Goal: Task Accomplishment & Management: Manage account settings

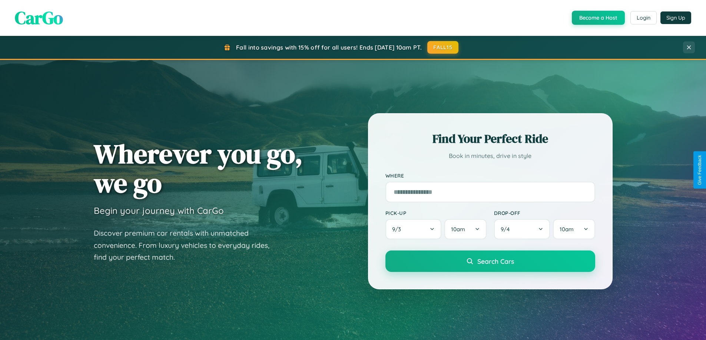
scroll to position [1426, 0]
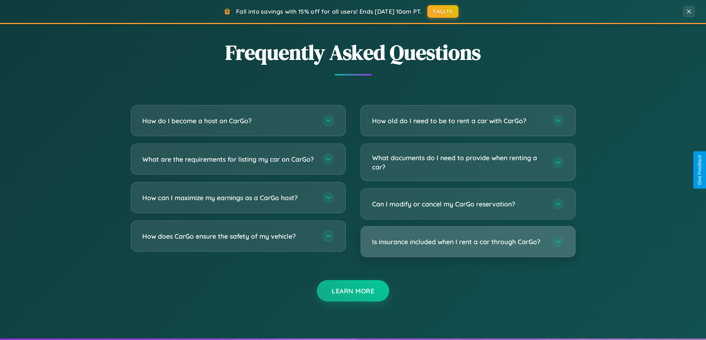
click at [468, 242] on h3 "Is insurance included when I rent a car through CarGo?" at bounding box center [458, 241] width 173 height 9
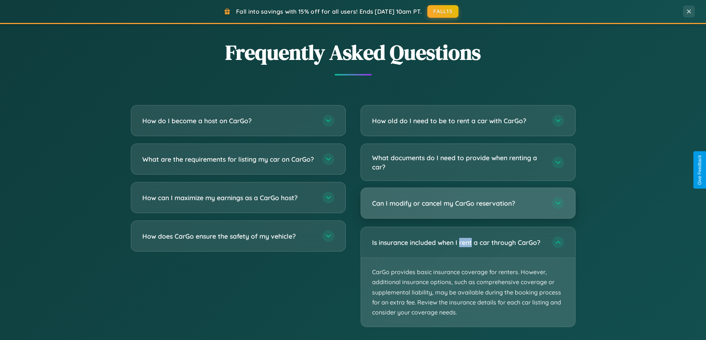
click at [468, 203] on h3 "Can I modify or cancel my CarGo reservation?" at bounding box center [458, 203] width 173 height 9
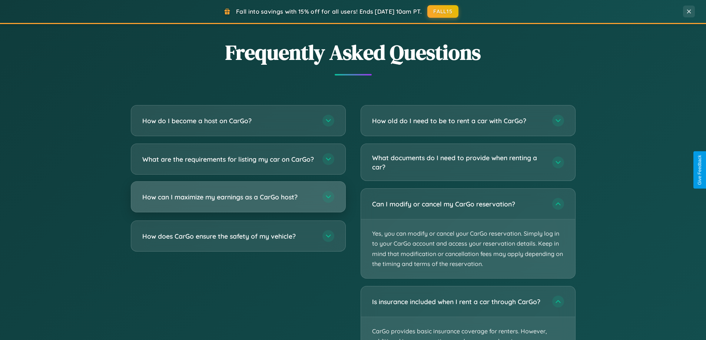
click at [238, 202] on h3 "How can I maximize my earnings as a CarGo host?" at bounding box center [228, 197] width 173 height 9
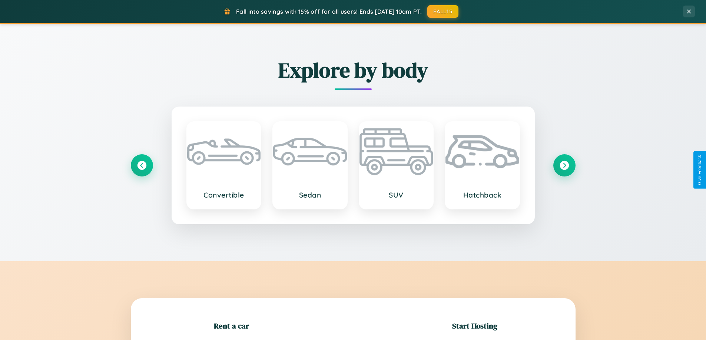
scroll to position [319, 0]
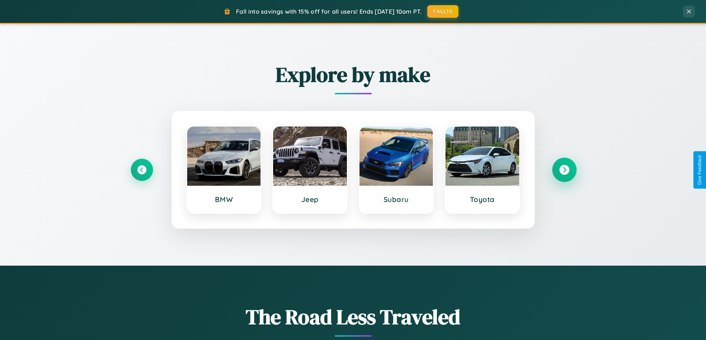
click at [564, 170] on icon at bounding box center [564, 170] width 10 height 10
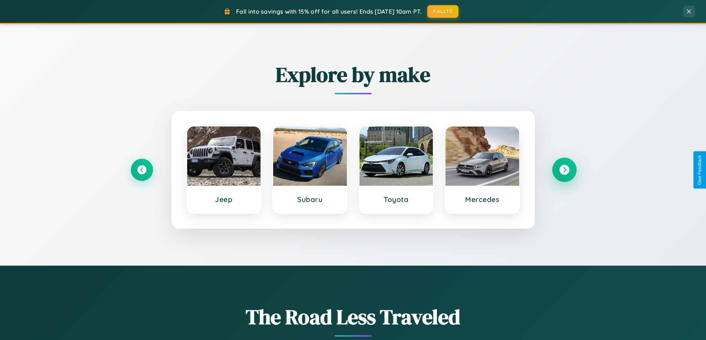
click at [564, 170] on icon at bounding box center [564, 170] width 10 height 10
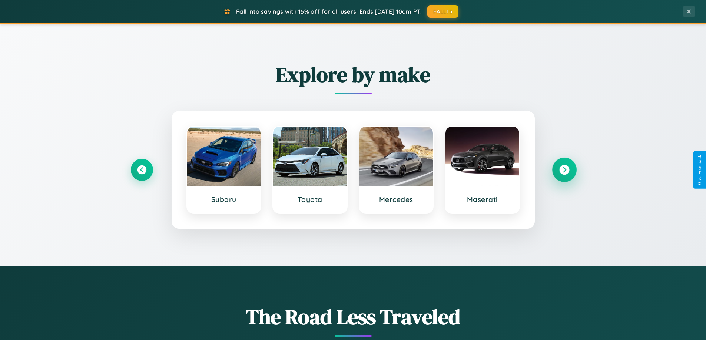
click at [564, 170] on icon at bounding box center [564, 170] width 10 height 10
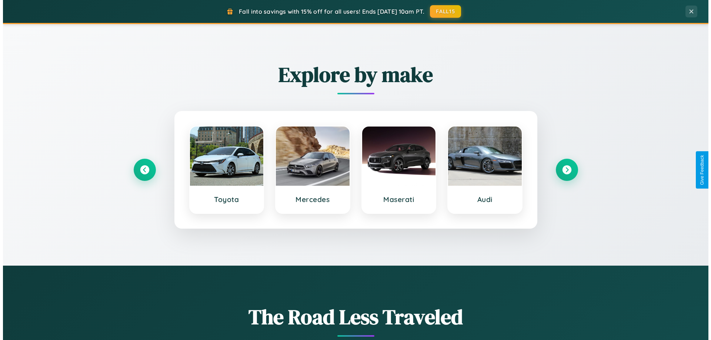
scroll to position [0, 0]
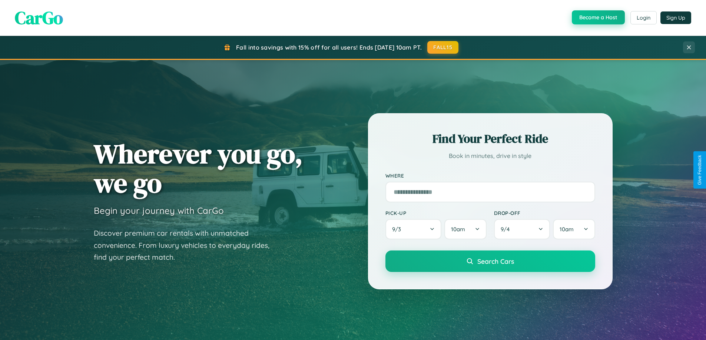
click at [597, 18] on button "Become a Host" at bounding box center [598, 17] width 53 height 14
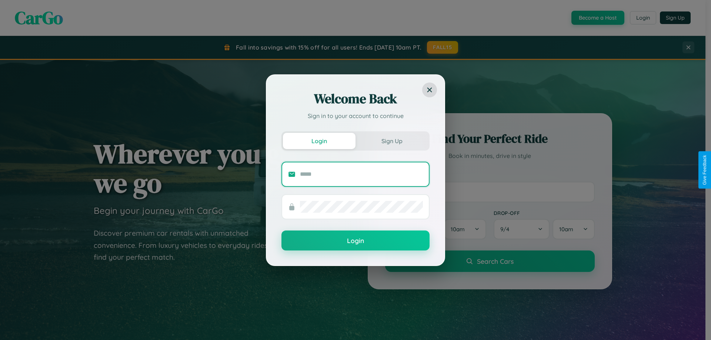
click at [362, 174] on input "text" at bounding box center [361, 175] width 123 height 12
type input "**********"
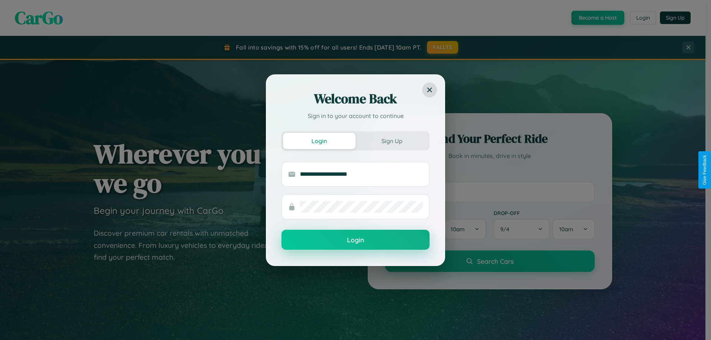
click at [356, 240] on button "Login" at bounding box center [356, 240] width 148 height 20
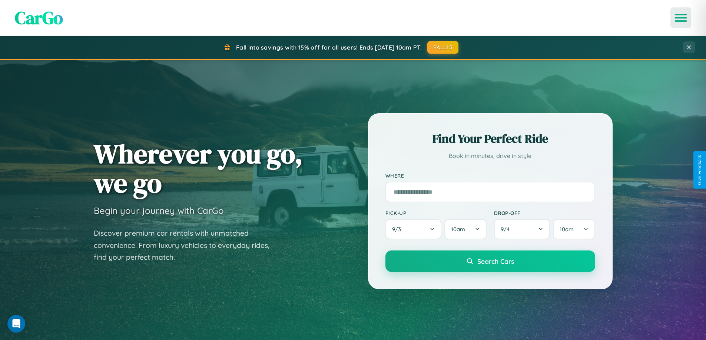
click at [681, 18] on icon "Open menu" at bounding box center [680, 17] width 11 height 7
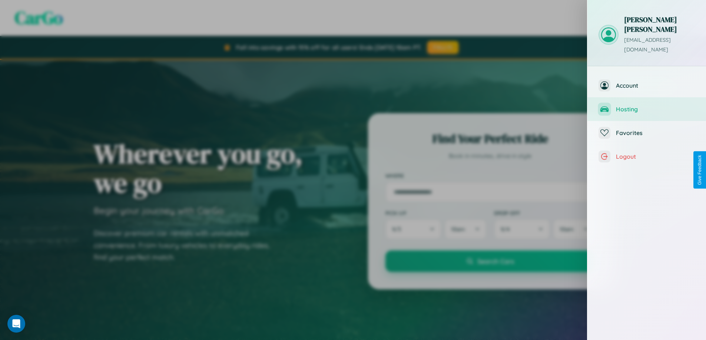
click at [646, 106] on span "Hosting" at bounding box center [655, 109] width 79 height 7
